Goal: Information Seeking & Learning: Learn about a topic

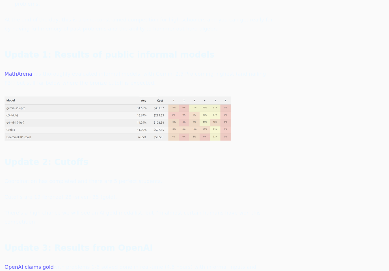
scroll to position [385, 0]
click at [63, 176] on p "Coordination has completed and there are 5 perfect students." at bounding box center [140, 180] width 271 height 9
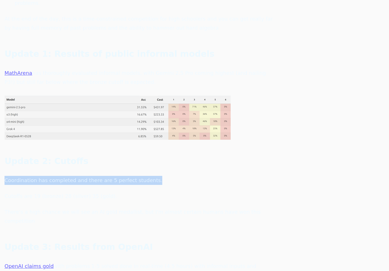
click at [63, 176] on p "Coordination has completed and there are 5 perfect students." at bounding box center [140, 180] width 271 height 9
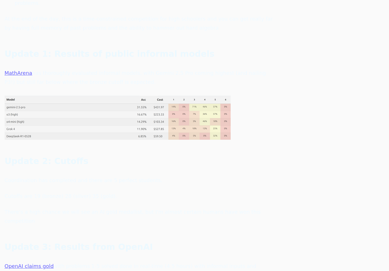
click at [63, 176] on p "Coordination has completed and there are 5 perfect students." at bounding box center [140, 180] width 271 height 9
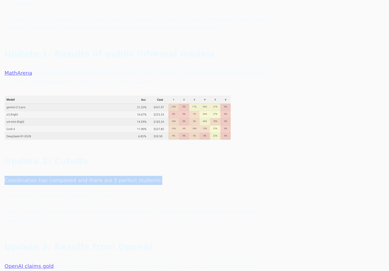
click at [63, 176] on p "Coordination has completed and there are 5 perfect students." at bounding box center [140, 180] width 271 height 9
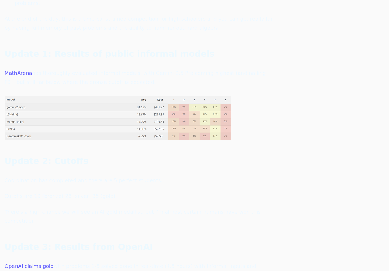
click at [63, 176] on p "Coordination has completed and there are 5 perfect students." at bounding box center [140, 180] width 271 height 9
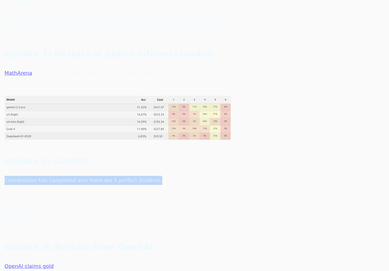
click at [82, 208] on p "There's a high chance we will see an AI gold medallist, but I'm almost certain …" at bounding box center [140, 217] width 271 height 18
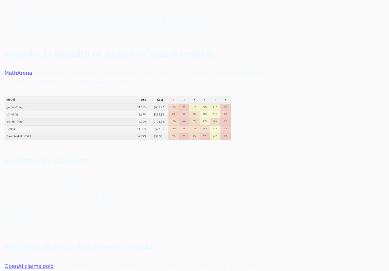
click at [82, 208] on p "There's a high chance we will see an AI gold medallist, but I'm almost certain …" at bounding box center [140, 217] width 271 height 18
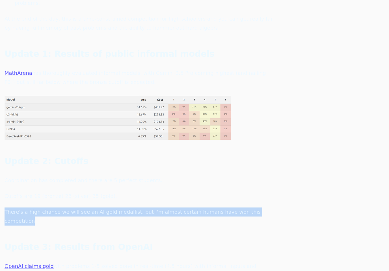
click at [82, 208] on p "There's a high chance we will see an AI gold medallist, but I'm almost certain …" at bounding box center [140, 217] width 271 height 18
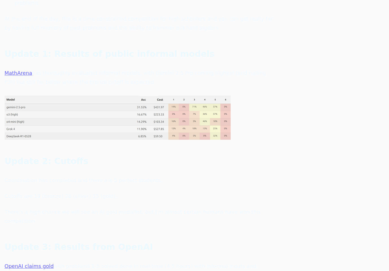
click at [82, 208] on p "There's a high chance we will see an AI gold medallist, but I'm almost certain …" at bounding box center [140, 217] width 271 height 18
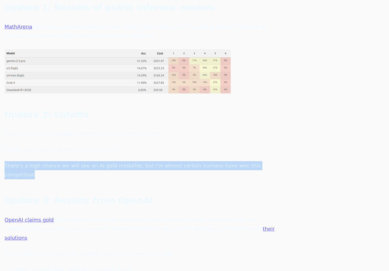
scroll to position [432, 0]
click at [99, 215] on p "OpenAI claims gold with problems 1-5 solved done in real-time (4.5 hours) with …" at bounding box center [140, 228] width 271 height 27
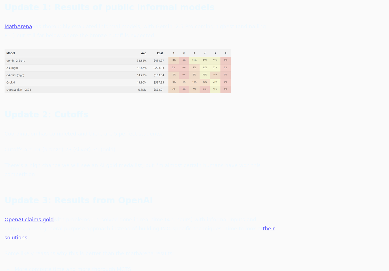
click at [99, 215] on p "OpenAI claims gold with problems 1-5 solved done in real-time (4.5 hours) with …" at bounding box center [140, 228] width 271 height 27
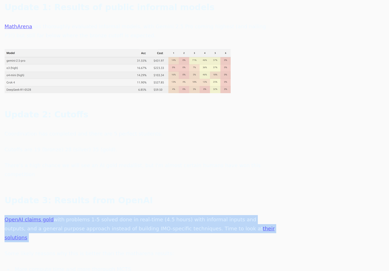
click at [99, 215] on p "OpenAI claims gold with problems 1-5 solved done in real-time (4.5 hours) with …" at bounding box center [140, 228] width 271 height 27
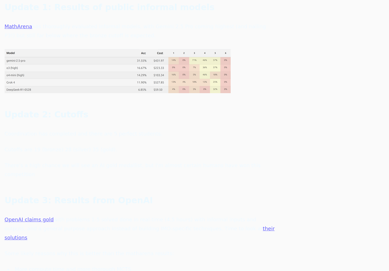
click at [99, 215] on p "OpenAI claims gold with problems 1-5 solved done in real-time (4.5 hours) with …" at bounding box center [140, 228] width 271 height 27
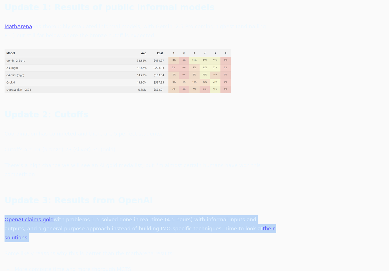
click at [99, 215] on p "OpenAI claims gold with problems 1-5 solved done in real-time (4.5 hours) with …" at bounding box center [140, 228] width 271 height 27
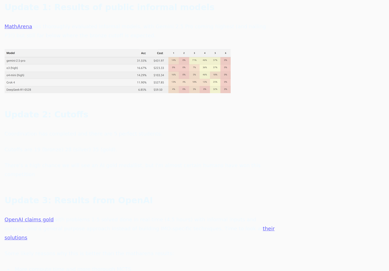
click at [99, 215] on p "OpenAI claims gold with problems 1-5 solved done in real-time (4.5 hours) with …" at bounding box center [140, 228] width 271 height 27
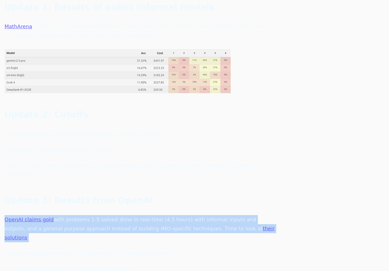
click at [99, 215] on p "OpenAI claims gold with problems 1-5 solved done in real-time (4.5 hours) with …" at bounding box center [140, 228] width 271 height 27
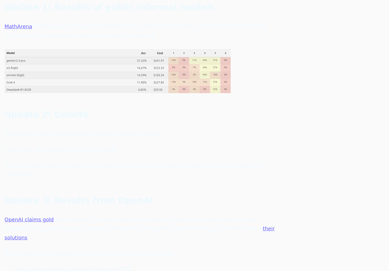
click at [99, 215] on p "OpenAI claims gold with problems 1-5 solved done in real-time (4.5 hours) with …" at bounding box center [140, 228] width 271 height 27
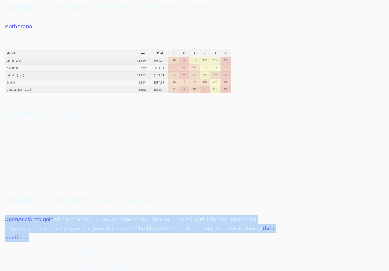
click at [99, 215] on p "OpenAI claims gold with problems 1-5 solved done in real-time (4.5 hours) with …" at bounding box center [140, 228] width 271 height 27
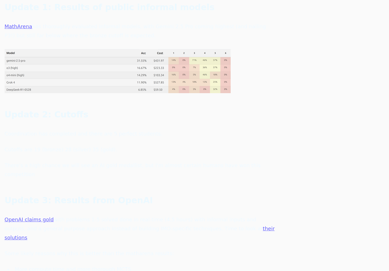
click at [99, 215] on p "OpenAI claims gold with problems 1-5 solved done in real-time (4.5 hours) with …" at bounding box center [140, 228] width 271 height 27
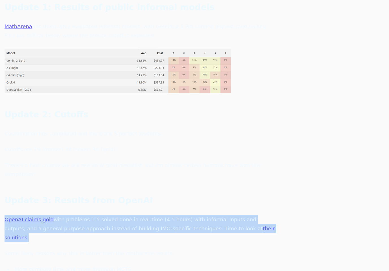
click at [99, 215] on p "OpenAI claims gold with problems 1-5 solved done in real-time (4.5 hours) with …" at bounding box center [140, 228] width 271 height 27
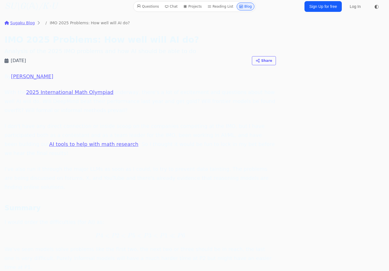
scroll to position [0, 0]
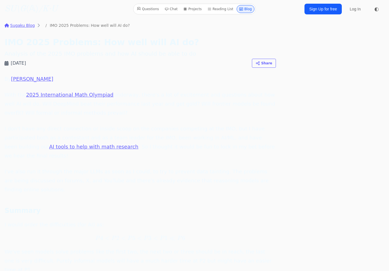
click at [97, 102] on p "With the 2025 International Math Olympiad underway, there's a lot of excitement…" at bounding box center [140, 103] width 271 height 27
